Goal: Information Seeking & Learning: Learn about a topic

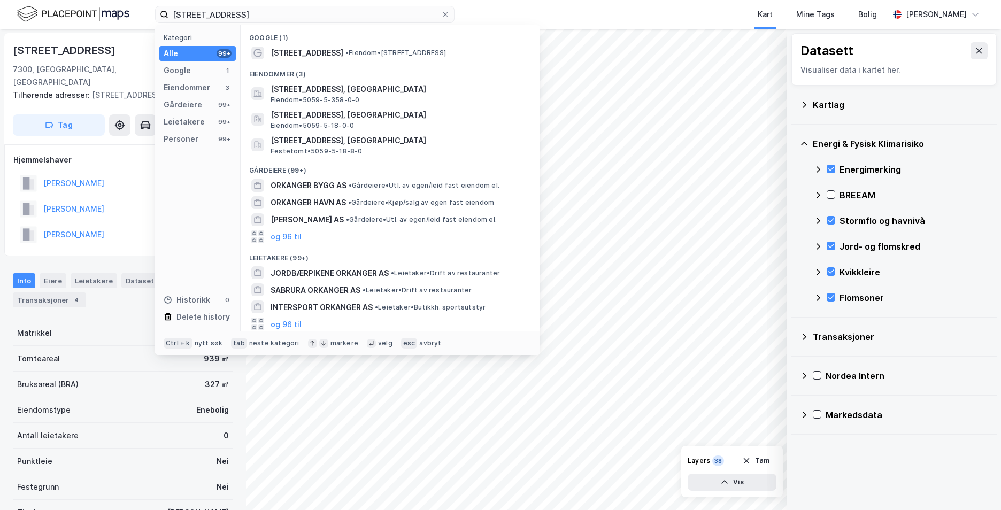
click at [61, 35] on div "[STREET_ADDRESS] Kategori Alle 99+ Google 1 Eiendommer 3 Gårdeiere 99+ Leietake…" at bounding box center [500, 255] width 1001 height 510
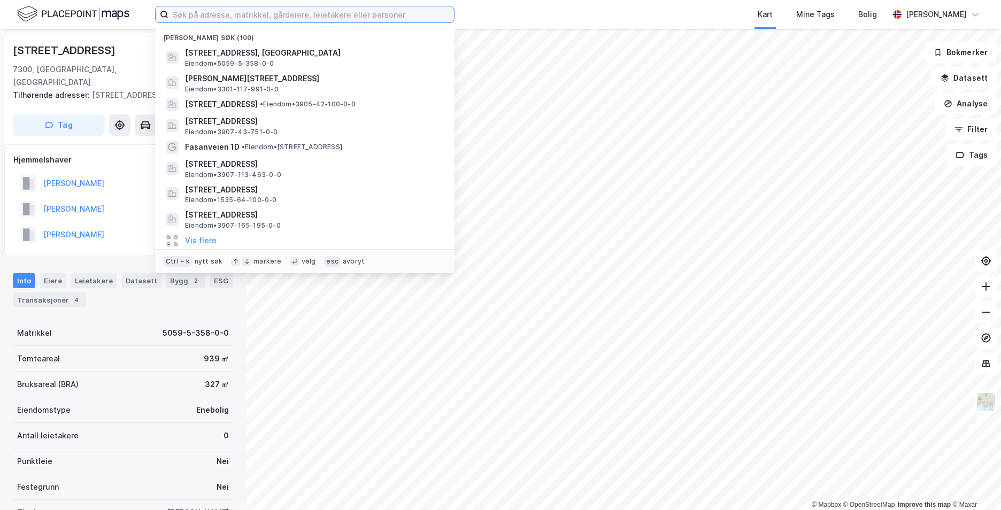
click at [212, 18] on input at bounding box center [310, 14] width 285 height 16
paste input "Valdresvegen 3434, 2930 Bagn"
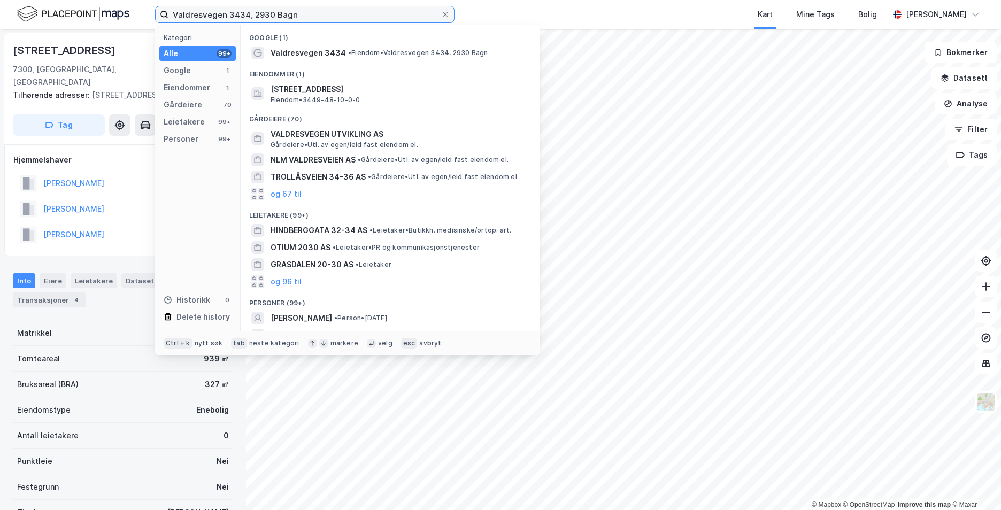
type input "Valdresvegen 3434, 2930 Bagn"
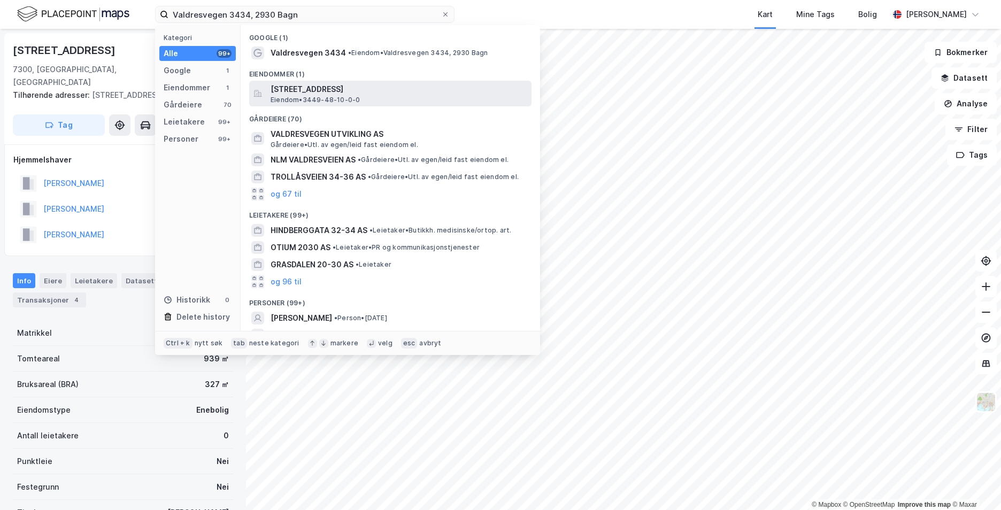
click at [401, 86] on span "[STREET_ADDRESS]" at bounding box center [399, 89] width 257 height 13
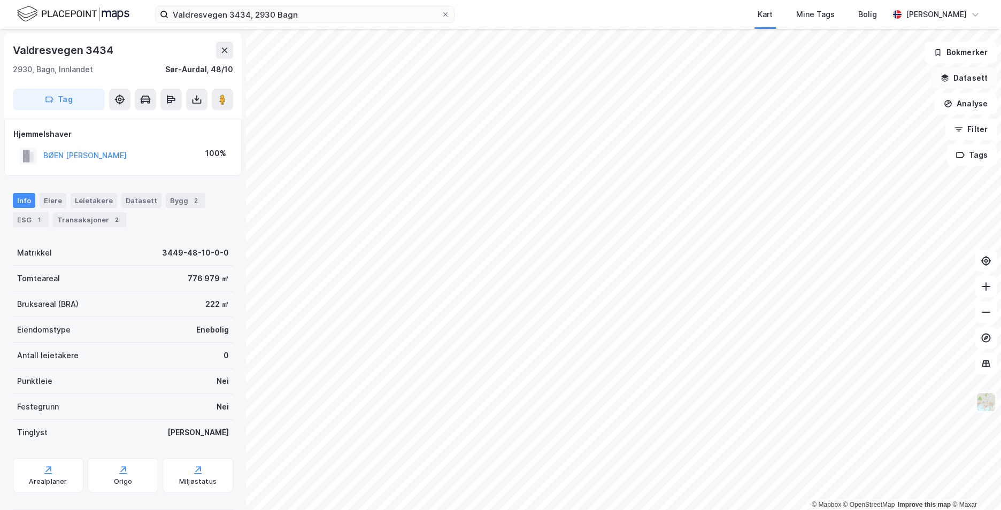
click at [961, 80] on button "Datasett" at bounding box center [963, 77] width 65 height 21
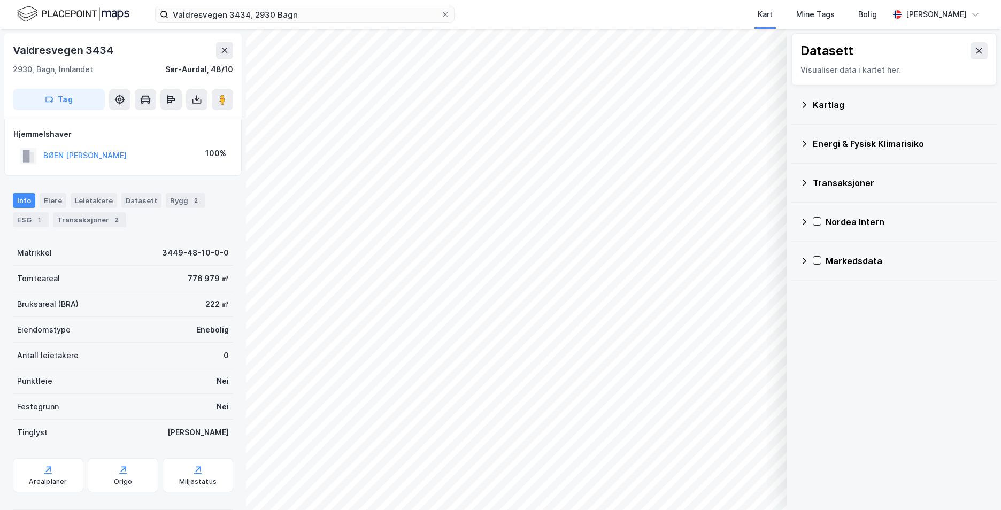
click at [803, 143] on icon at bounding box center [804, 144] width 9 height 9
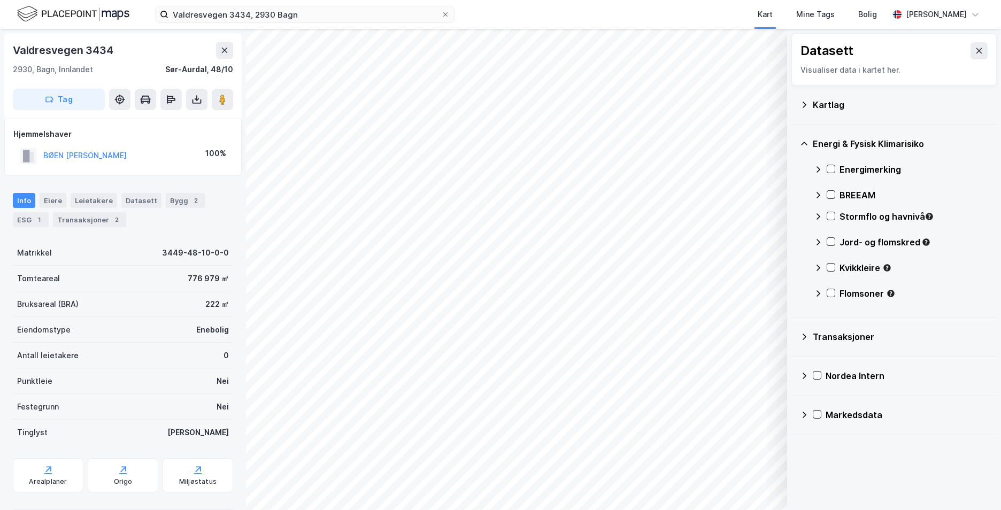
click at [803, 106] on icon at bounding box center [804, 105] width 4 height 6
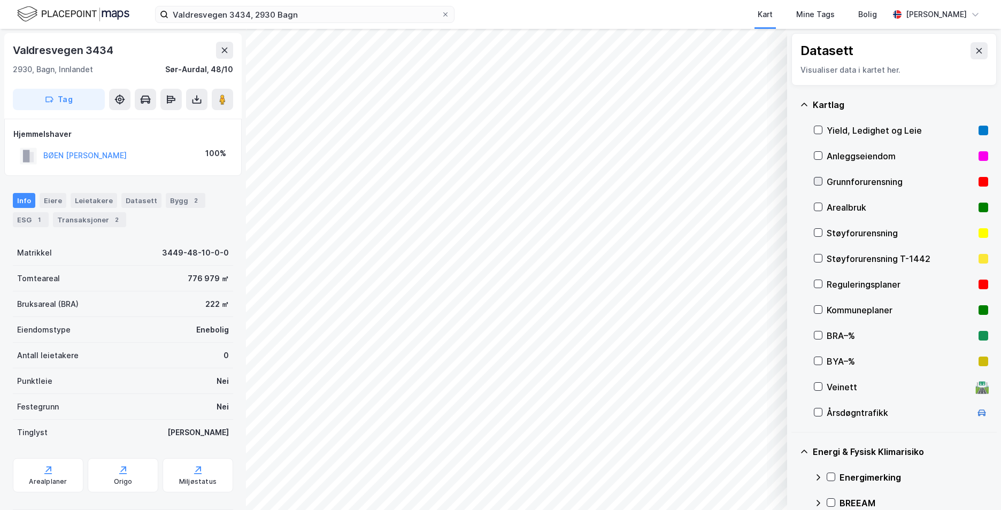
click at [818, 183] on icon at bounding box center [817, 180] width 7 height 7
click at [806, 104] on icon at bounding box center [804, 105] width 9 height 9
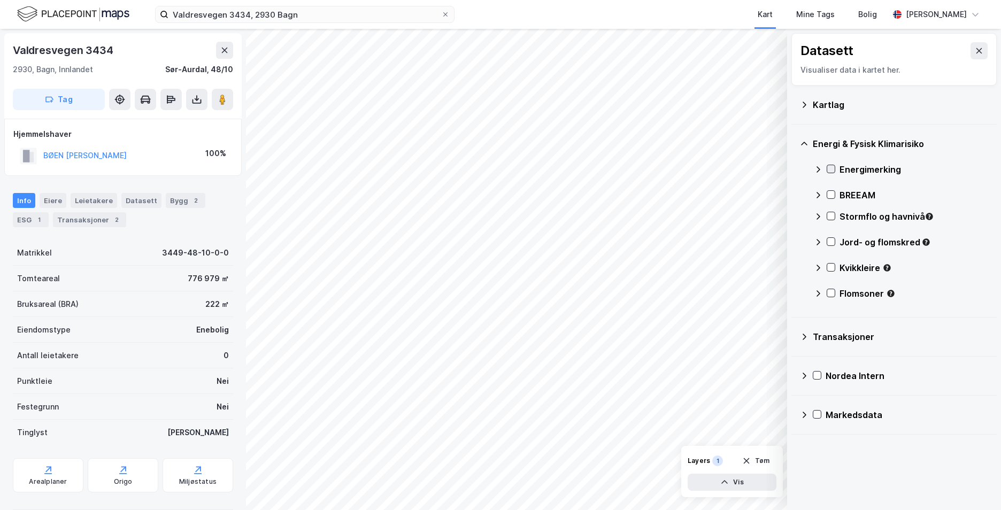
click at [831, 173] on icon at bounding box center [830, 168] width 7 height 7
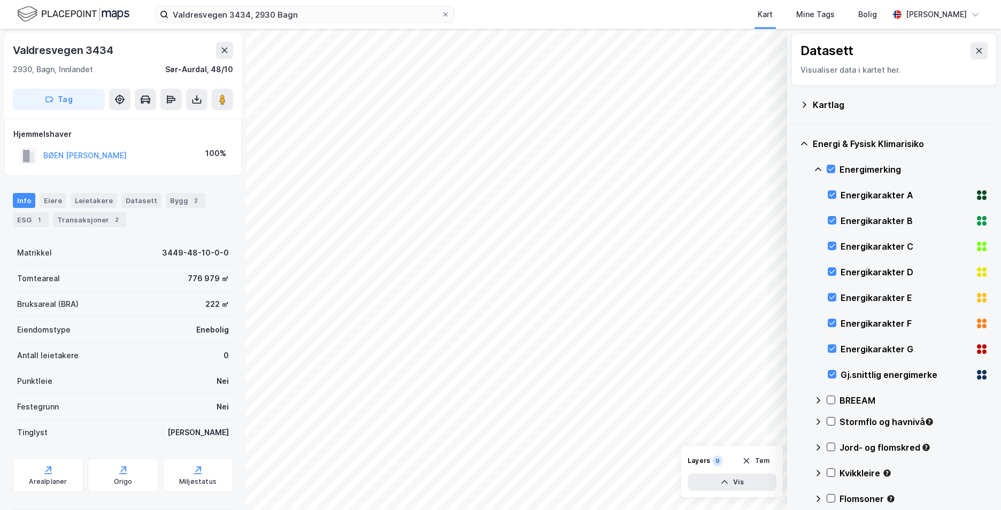
click at [815, 169] on icon at bounding box center [818, 169] width 9 height 9
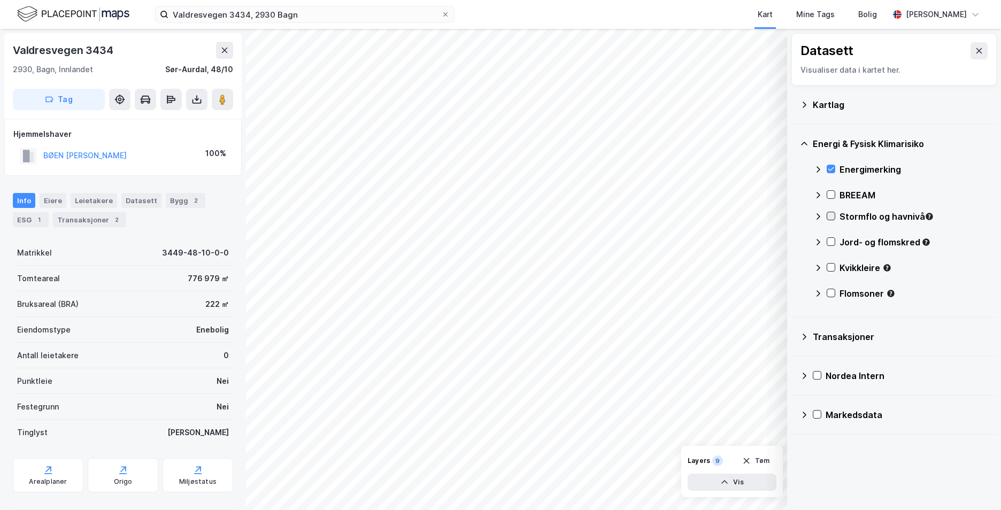
click at [828, 214] on icon at bounding box center [830, 215] width 7 height 7
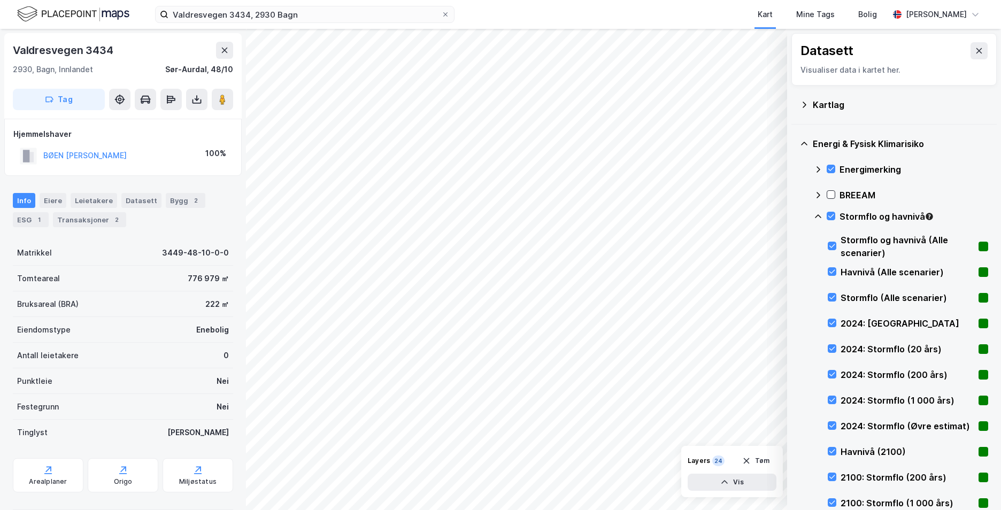
click at [817, 216] on icon at bounding box center [818, 216] width 9 height 9
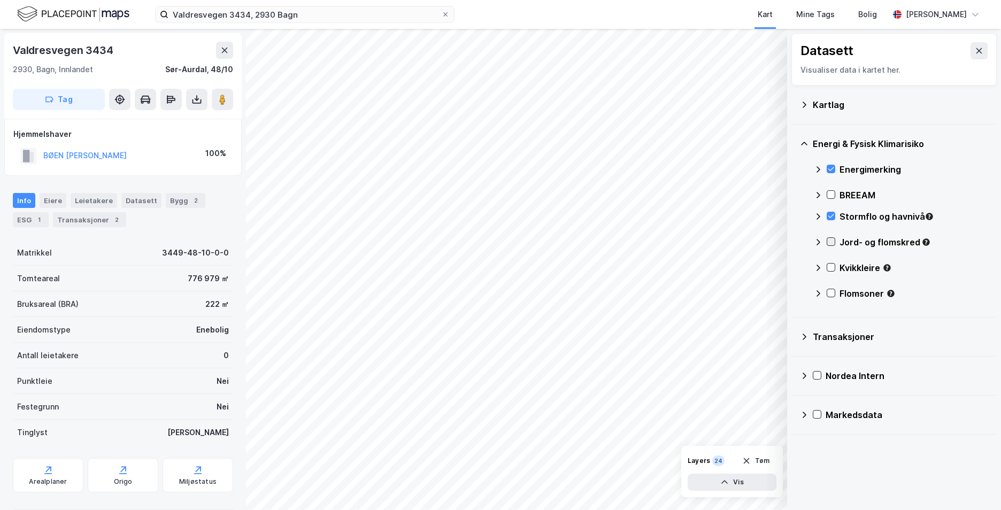
click at [830, 241] on icon at bounding box center [830, 241] width 7 height 7
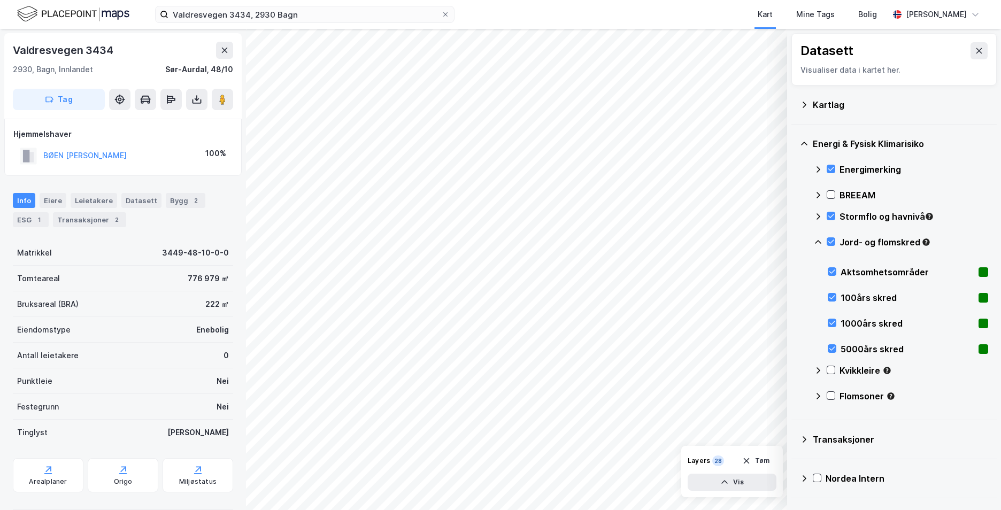
click at [817, 242] on icon at bounding box center [818, 242] width 9 height 9
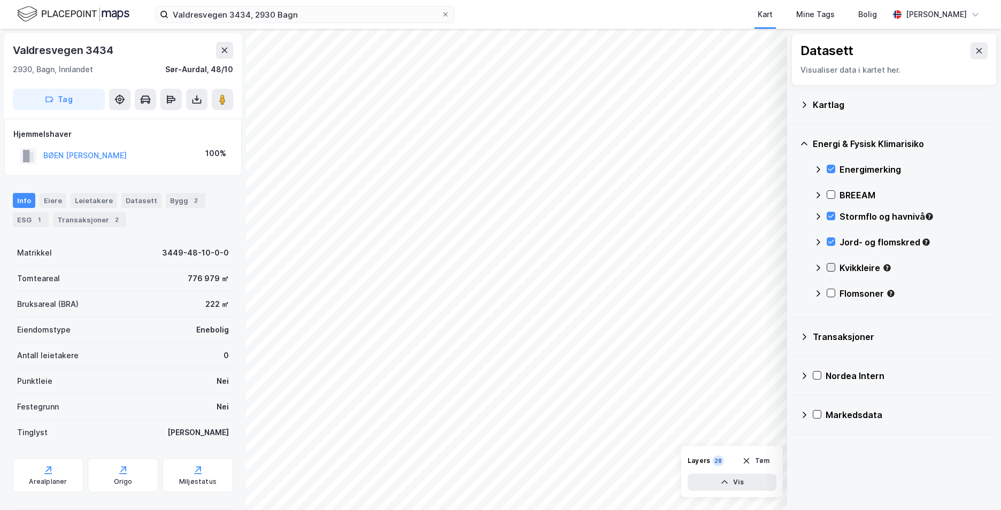
click at [829, 268] on icon at bounding box center [831, 268] width 6 height 4
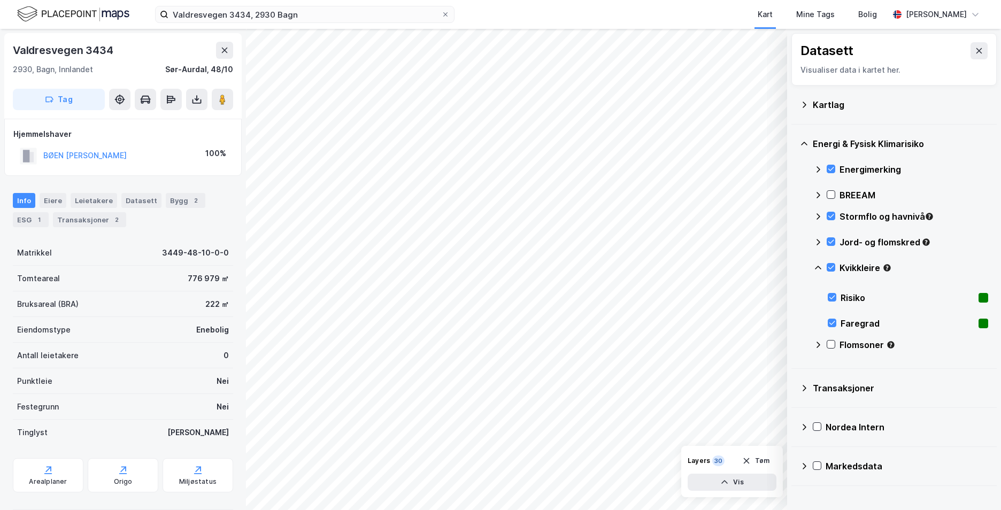
click at [815, 267] on icon at bounding box center [818, 268] width 9 height 9
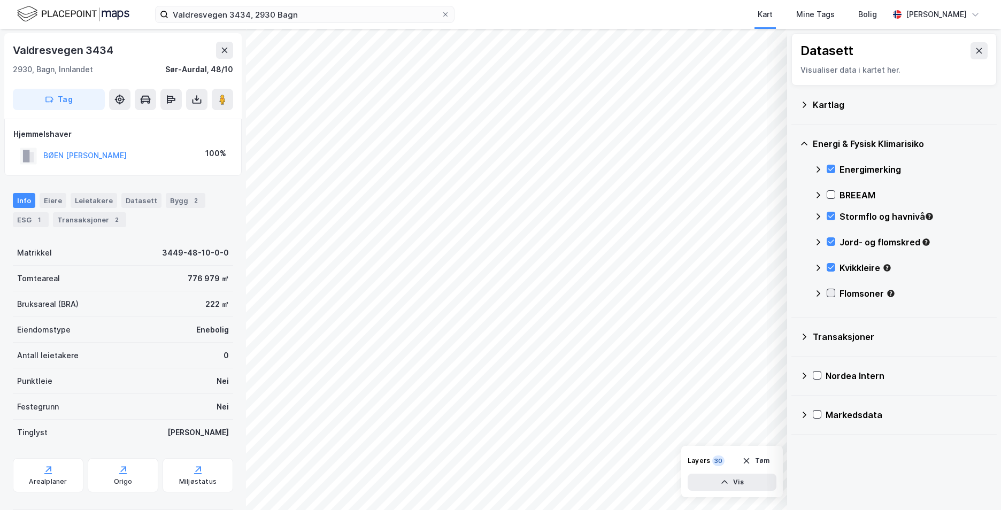
click at [831, 294] on icon at bounding box center [831, 293] width 6 height 4
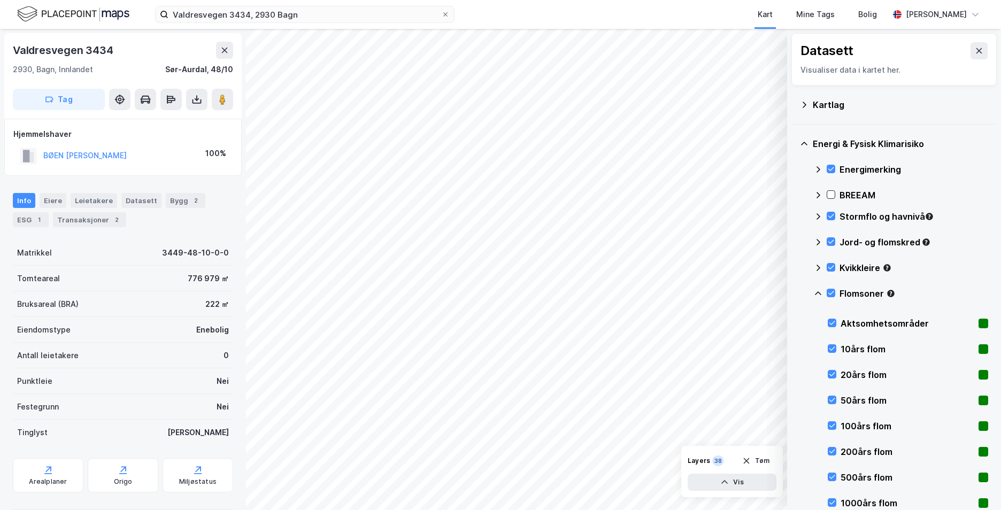
click at [817, 294] on icon at bounding box center [818, 293] width 9 height 9
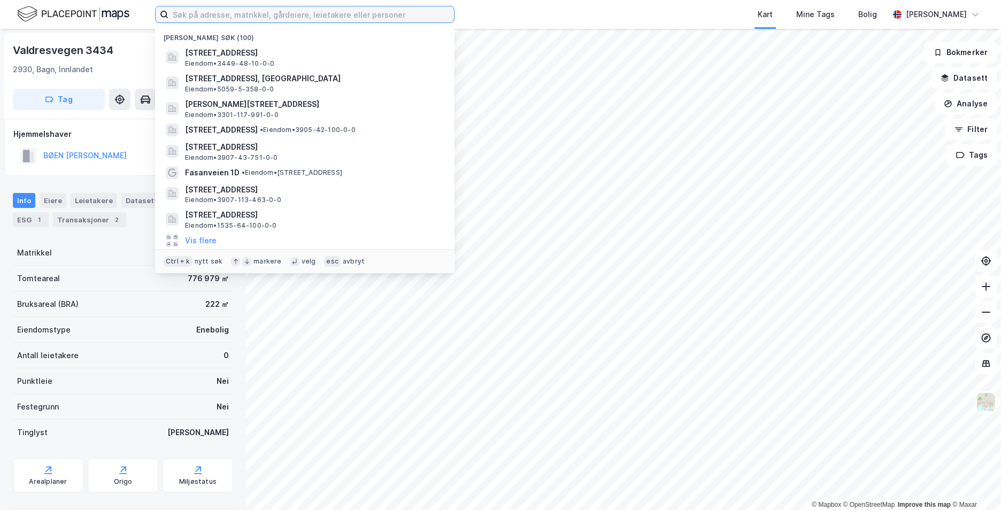
click at [335, 14] on input at bounding box center [310, 14] width 285 height 16
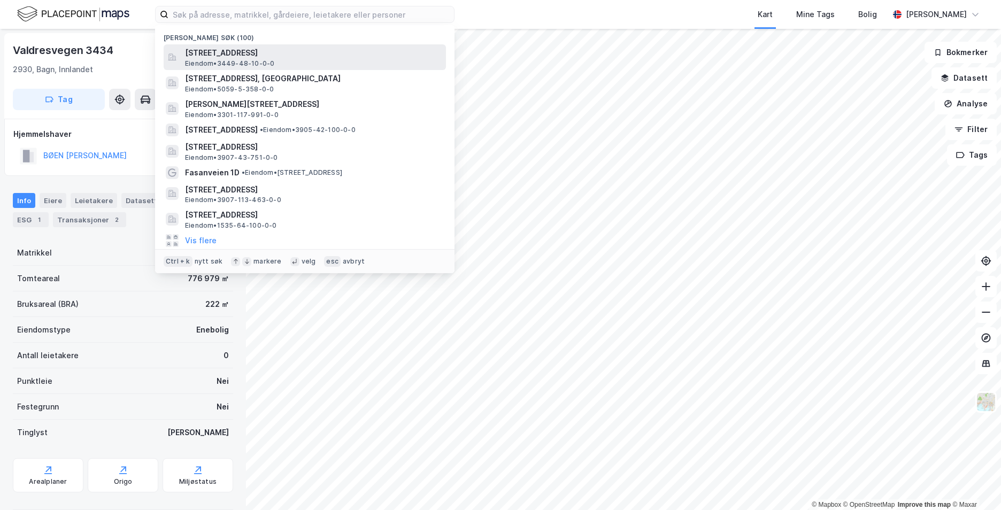
click at [242, 56] on span "[STREET_ADDRESS]" at bounding box center [313, 53] width 257 height 13
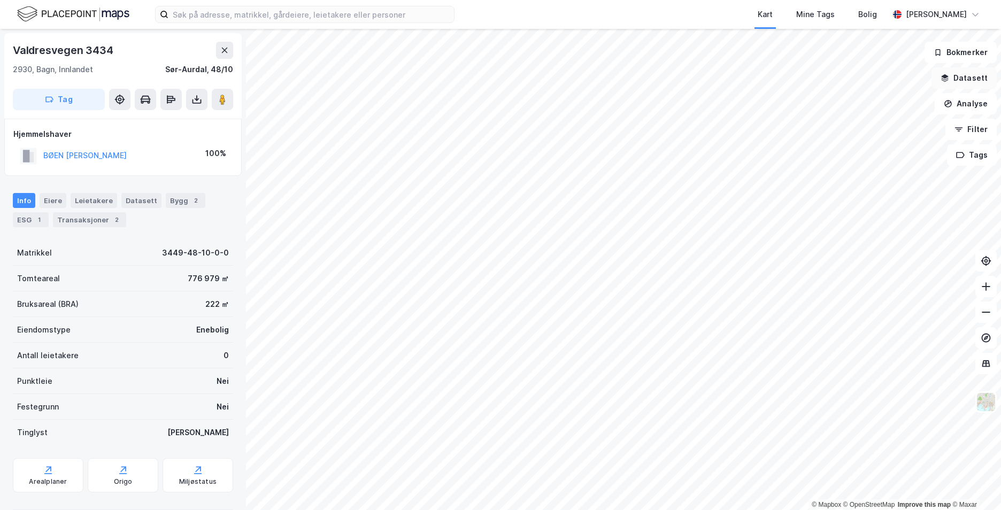
click at [952, 79] on button "Datasett" at bounding box center [963, 77] width 65 height 21
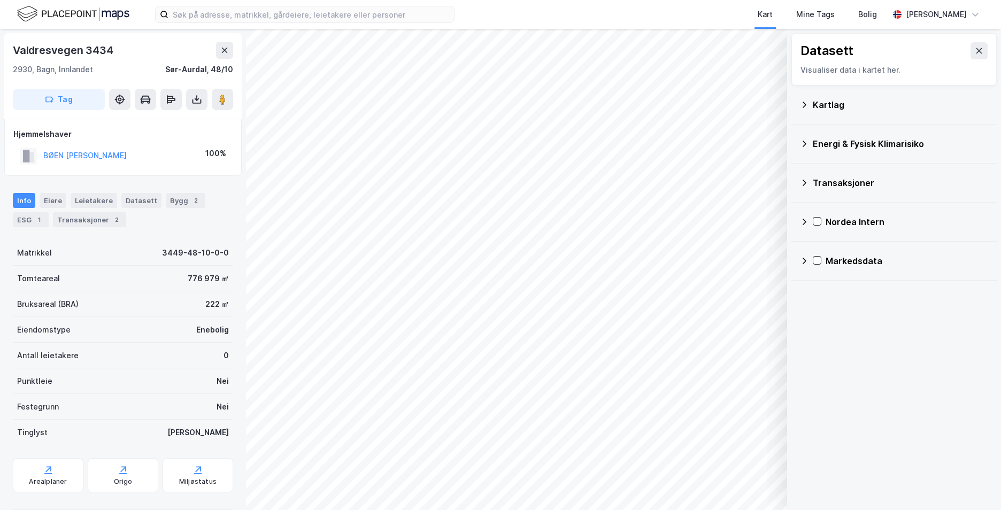
click at [805, 103] on icon at bounding box center [804, 105] width 9 height 9
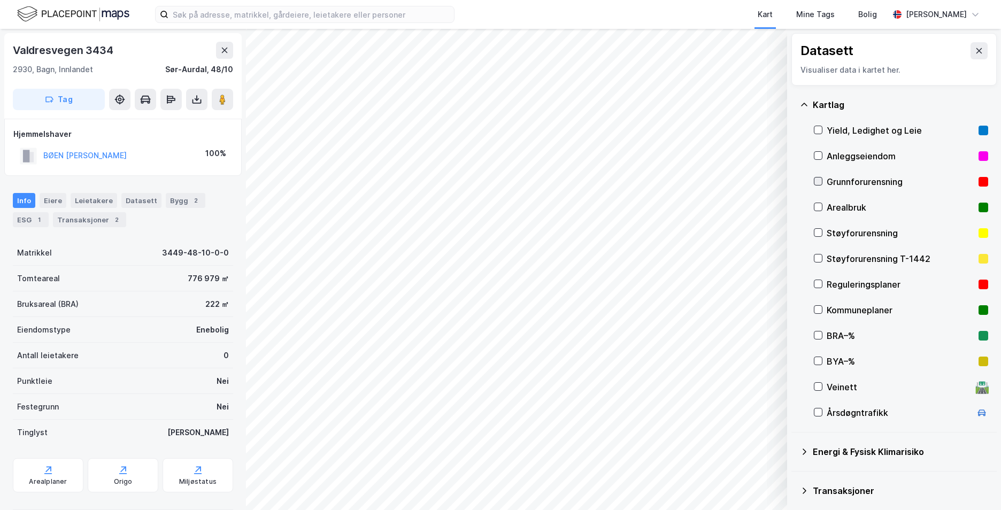
click at [817, 182] on icon at bounding box center [818, 182] width 6 height 4
click at [803, 106] on icon at bounding box center [804, 105] width 9 height 9
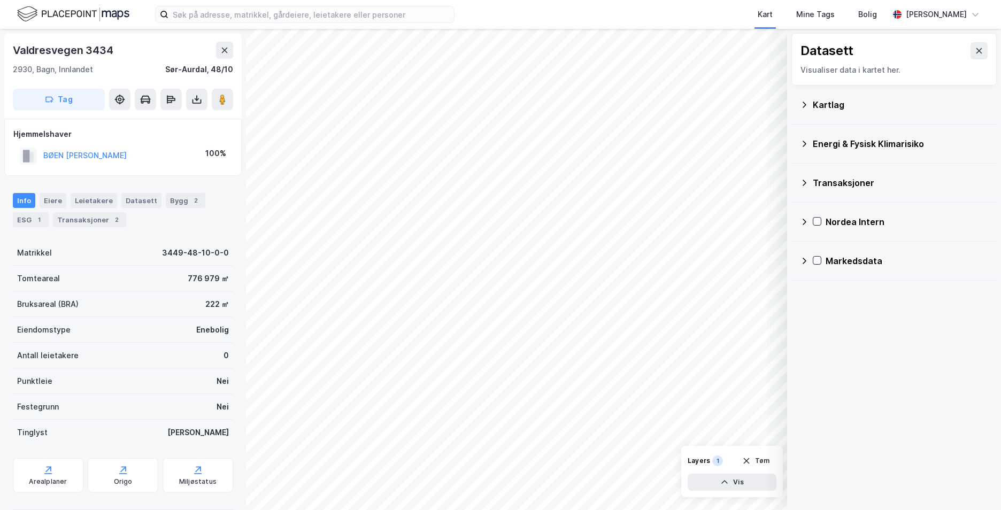
click at [804, 144] on icon at bounding box center [804, 144] width 9 height 9
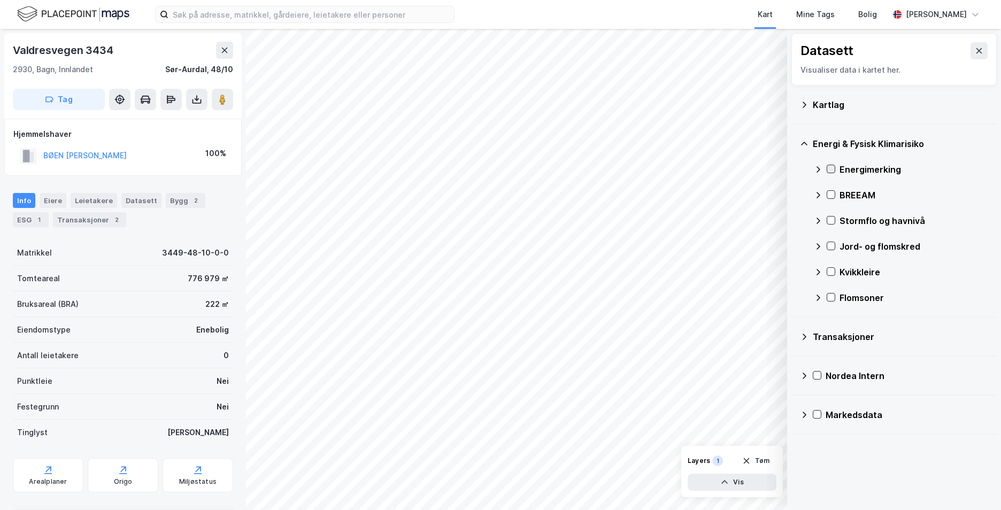
click at [831, 168] on icon at bounding box center [830, 168] width 7 height 7
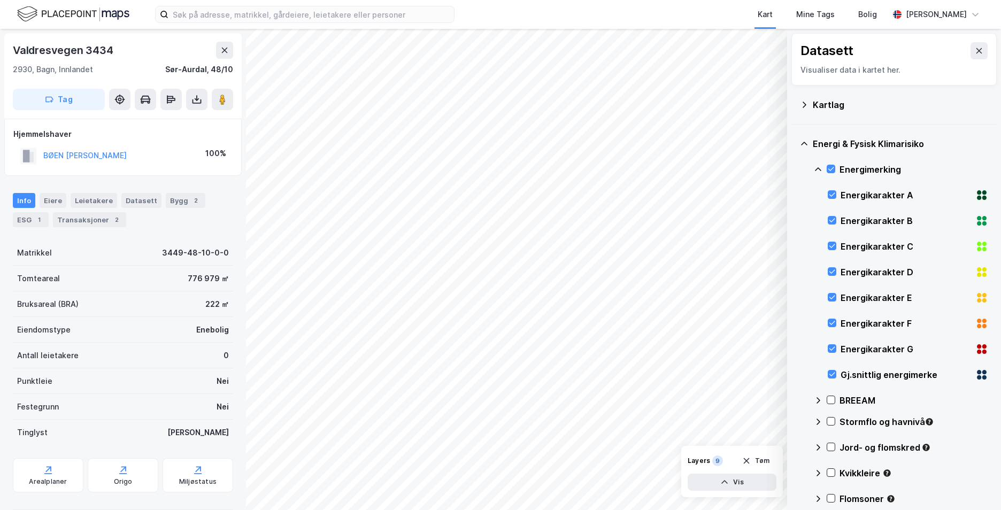
click at [814, 169] on icon at bounding box center [818, 169] width 9 height 9
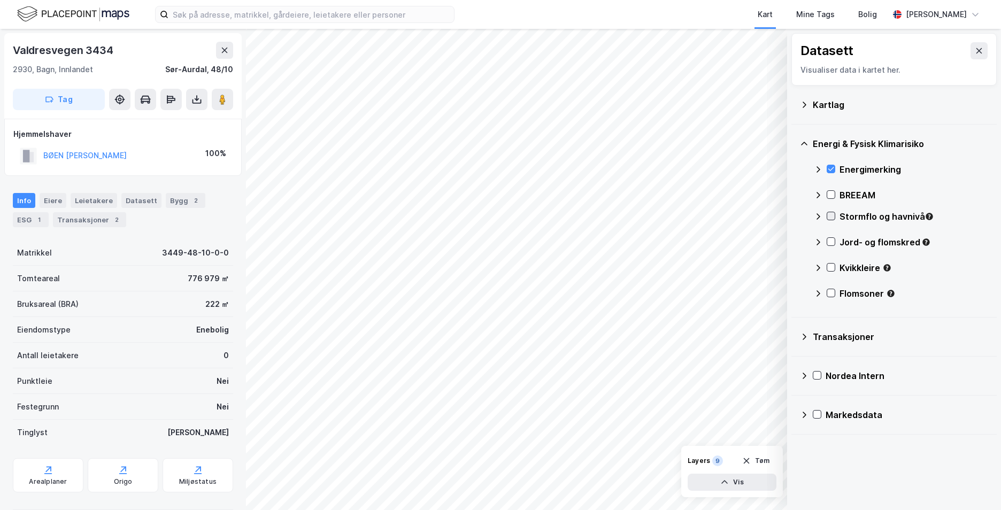
click at [830, 217] on icon at bounding box center [830, 215] width 7 height 7
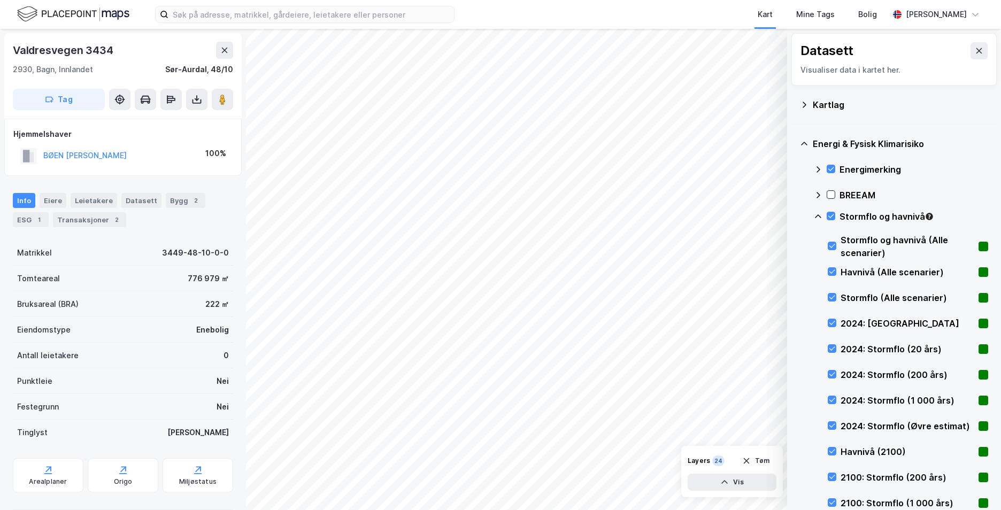
click at [817, 217] on icon at bounding box center [818, 216] width 9 height 9
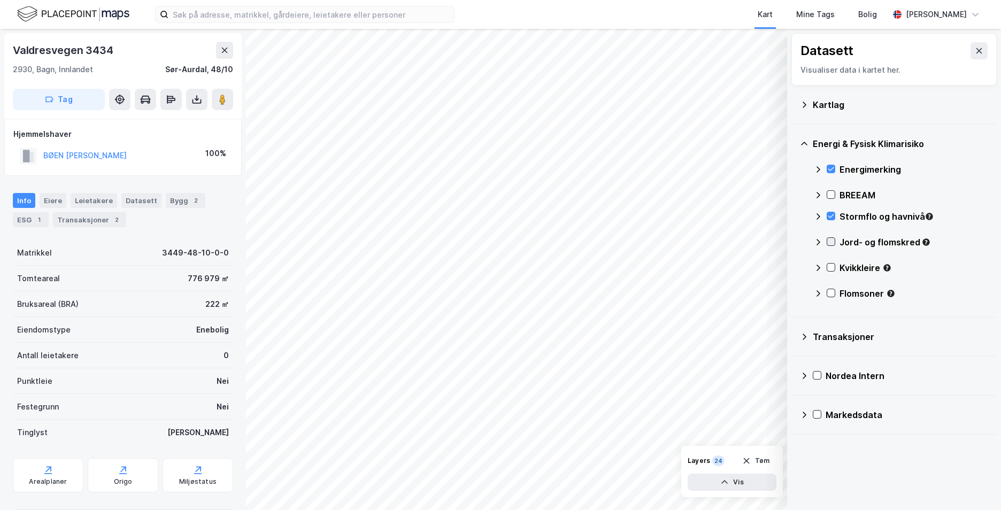
click at [830, 241] on icon at bounding box center [830, 241] width 7 height 7
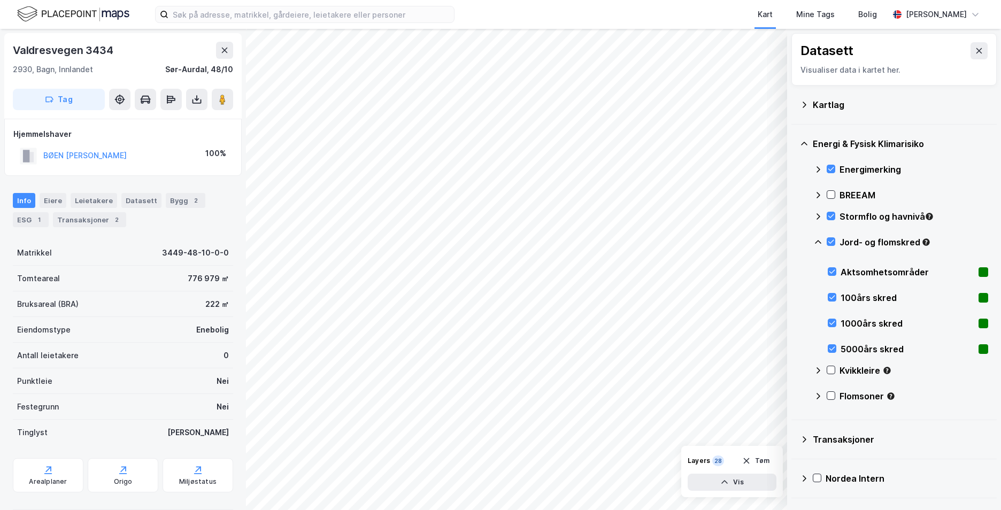
click at [817, 241] on icon at bounding box center [818, 242] width 6 height 4
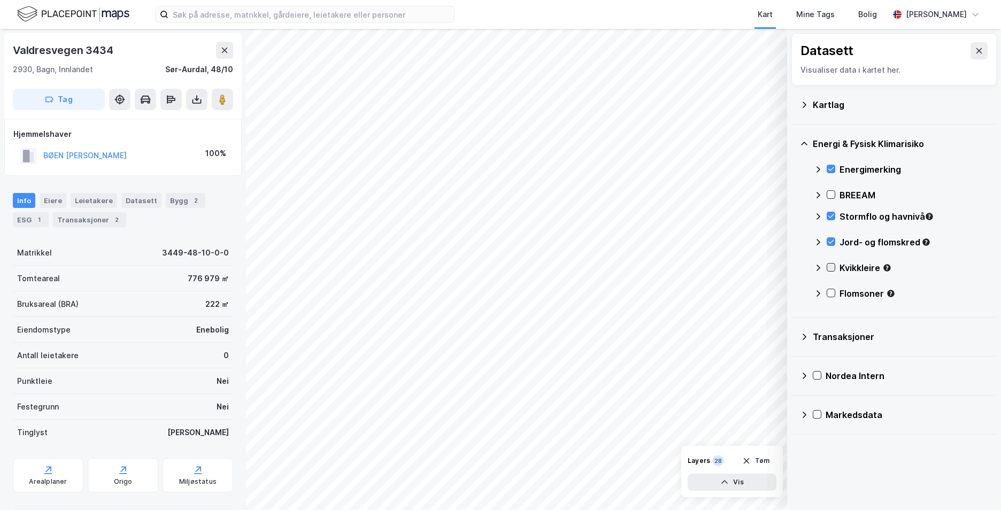
click at [829, 266] on icon at bounding box center [830, 267] width 7 height 7
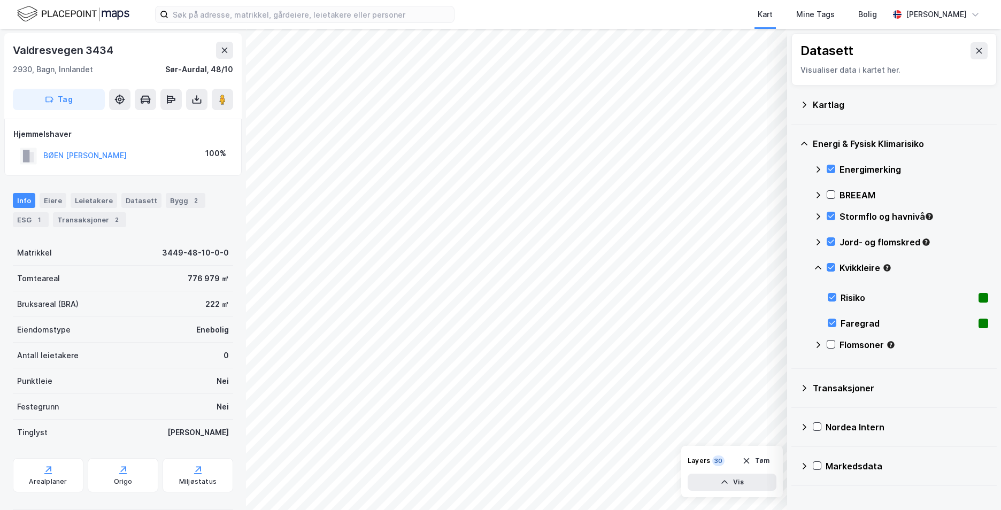
click at [817, 266] on icon at bounding box center [818, 268] width 9 height 9
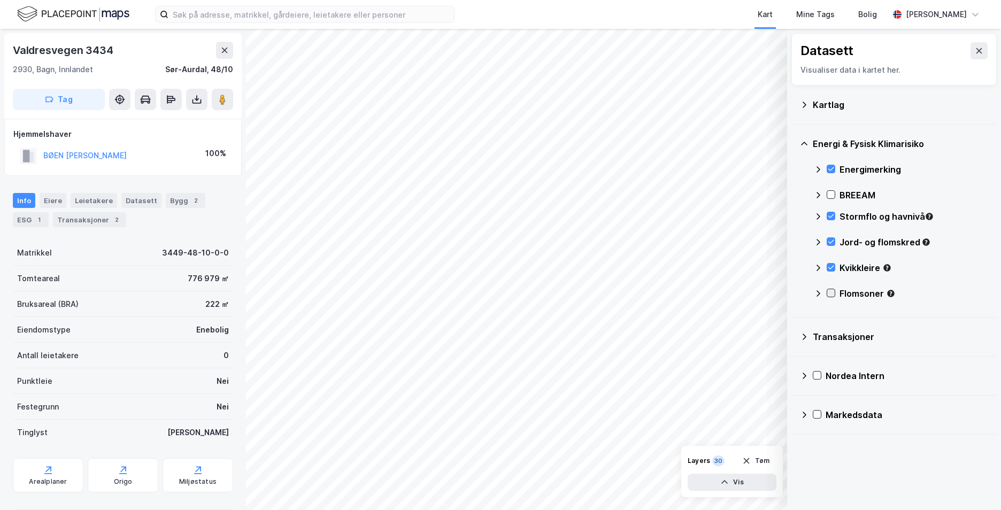
click at [832, 290] on icon at bounding box center [830, 292] width 7 height 7
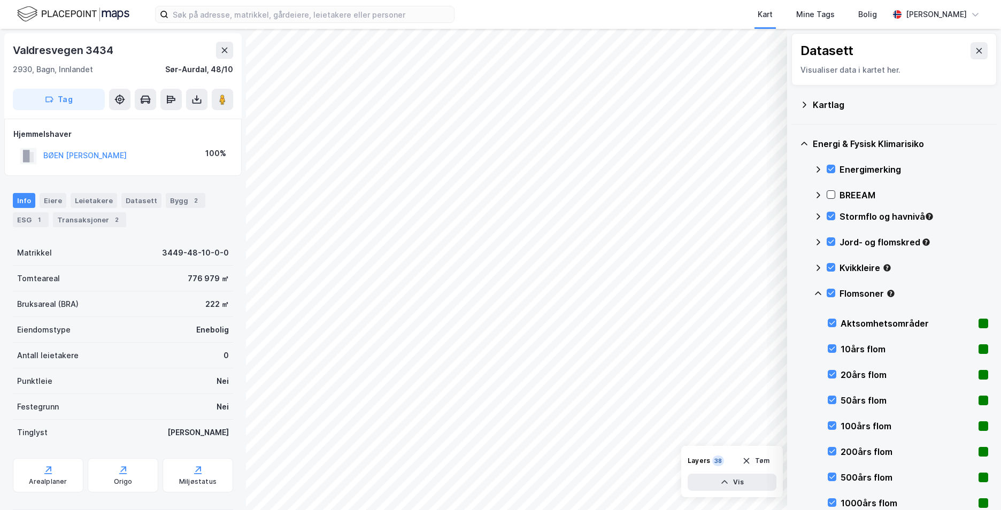
click at [818, 292] on icon at bounding box center [818, 293] width 6 height 4
